Goal: Book appointment/travel/reservation

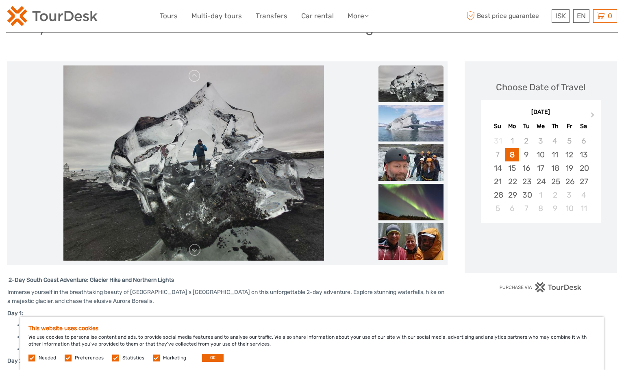
scroll to position [81, 0]
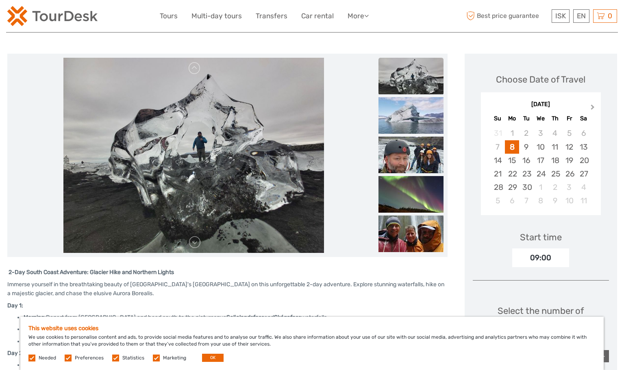
click at [593, 109] on button "Next Month" at bounding box center [593, 109] width 13 height 13
click at [593, 109] on span "Next Month" at bounding box center [593, 109] width 0 height 12
click at [593, 108] on span "Next Month" at bounding box center [593, 109] width 0 height 12
click at [525, 135] on div "2" at bounding box center [527, 133] width 14 height 13
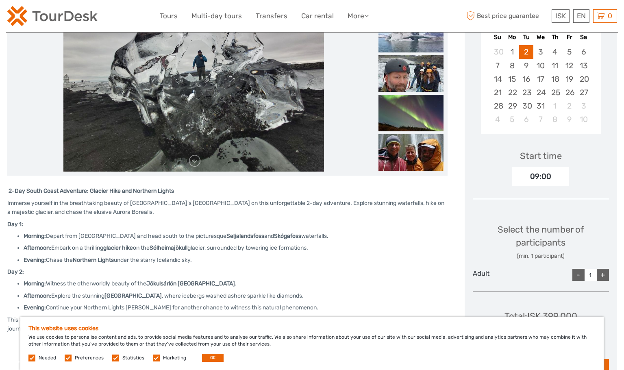
click at [554, 174] on div "09:00" at bounding box center [541, 176] width 57 height 19
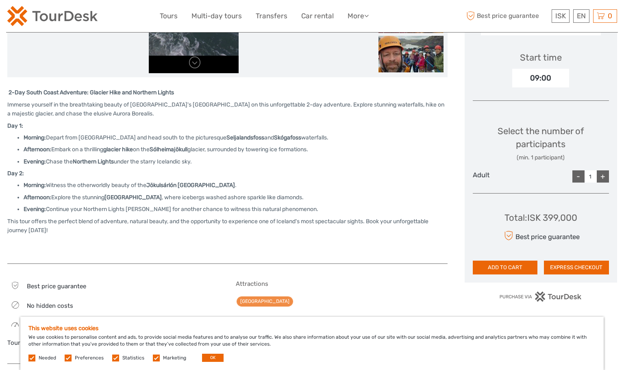
scroll to position [244, 0]
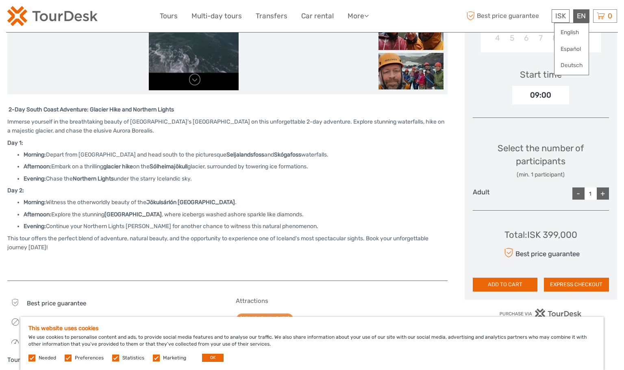
click at [587, 15] on div "EN English Español Deutsch" at bounding box center [582, 15] width 16 height 13
click at [574, 31] on link "English" at bounding box center [572, 32] width 34 height 15
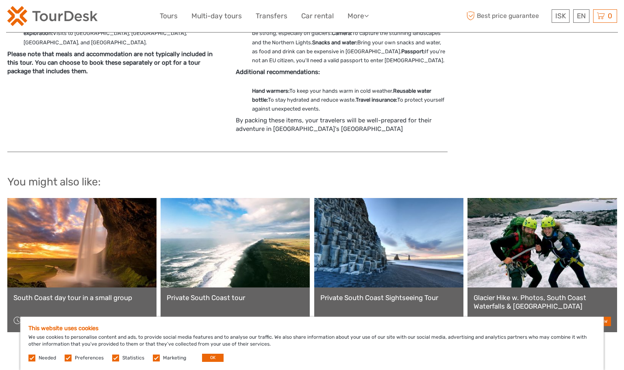
scroll to position [880, 0]
